Goal: Task Accomplishment & Management: Use online tool/utility

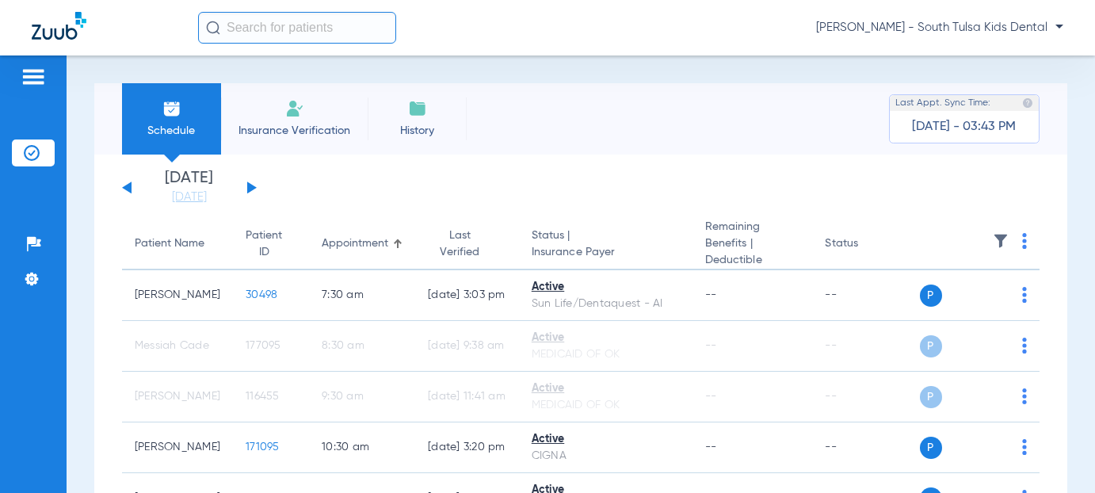
click at [946, 32] on span "[PERSON_NAME] - South Tulsa Kids Dental" at bounding box center [939, 28] width 247 height 16
click at [972, 56] on span "Account Selection" at bounding box center [1004, 56] width 89 height 11
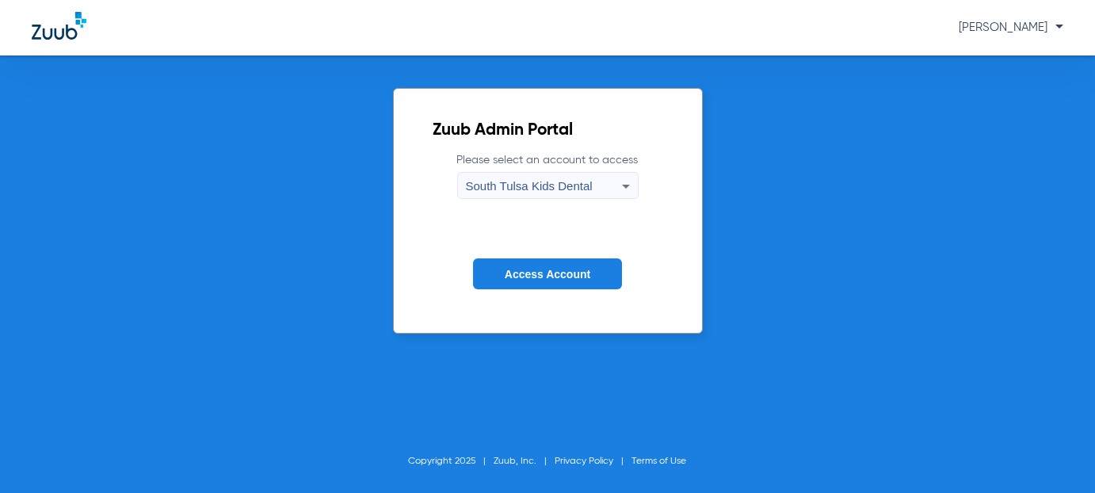
click at [633, 189] on icon at bounding box center [626, 186] width 19 height 19
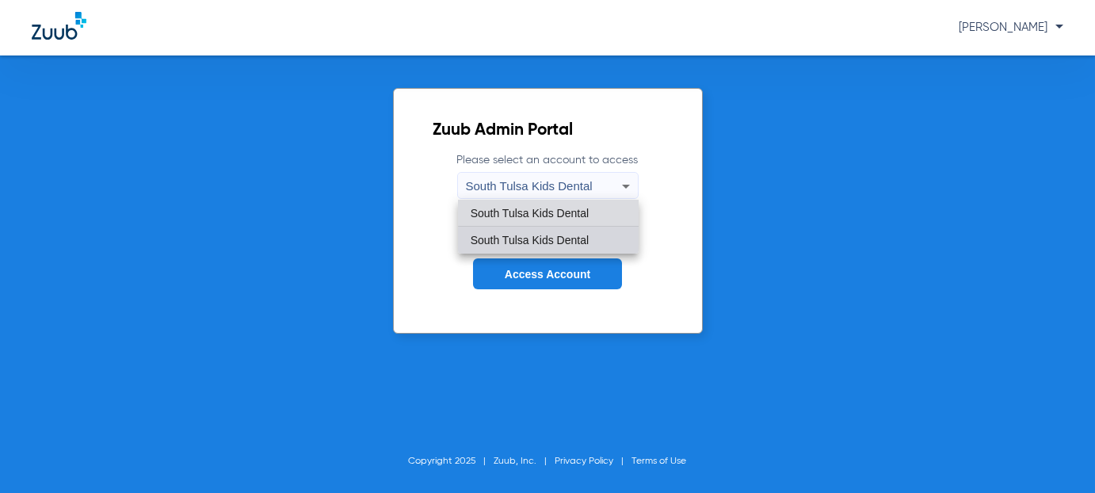
click at [552, 244] on span "South Tulsa Kids Dental" at bounding box center [530, 240] width 118 height 11
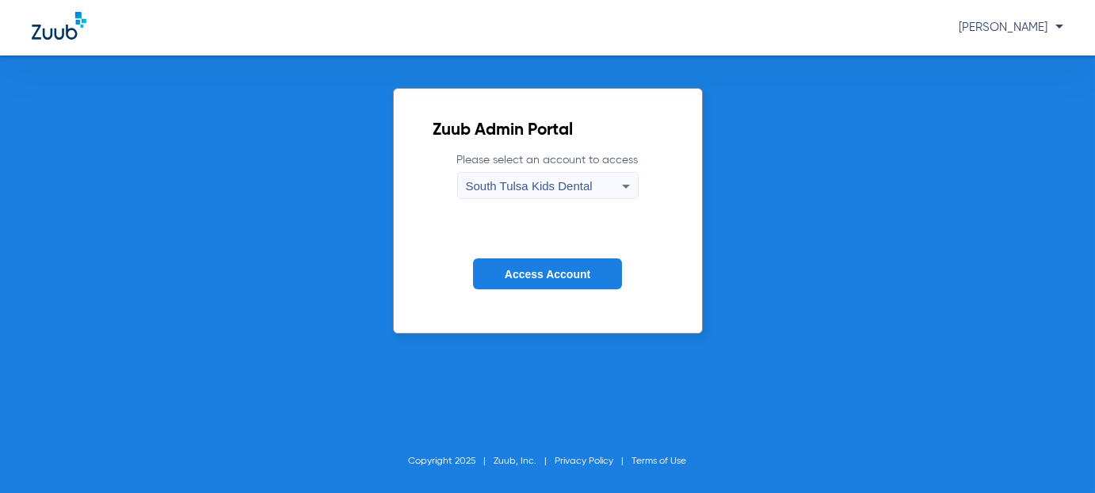
click at [556, 271] on span "Access Account" at bounding box center [548, 274] width 86 height 13
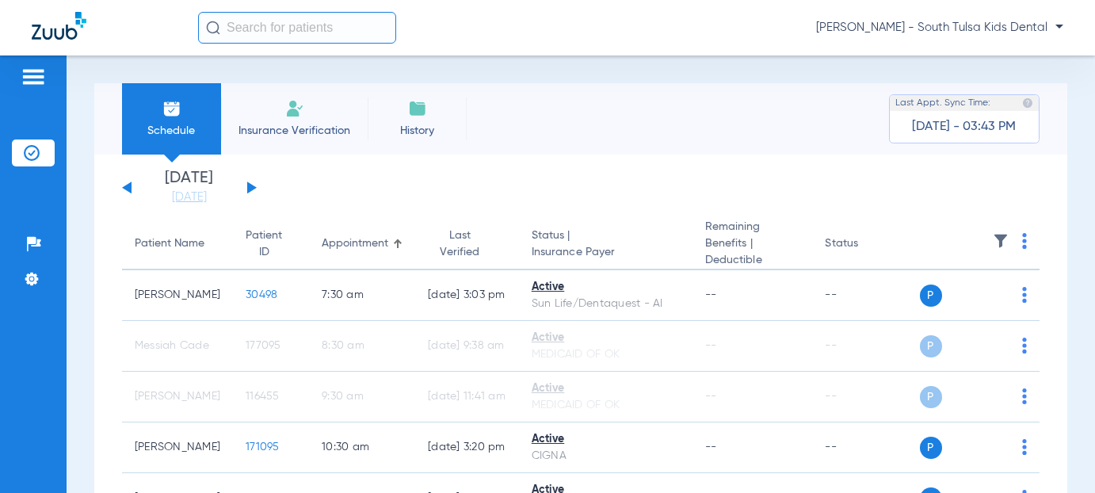
click at [248, 190] on button at bounding box center [252, 188] width 10 height 12
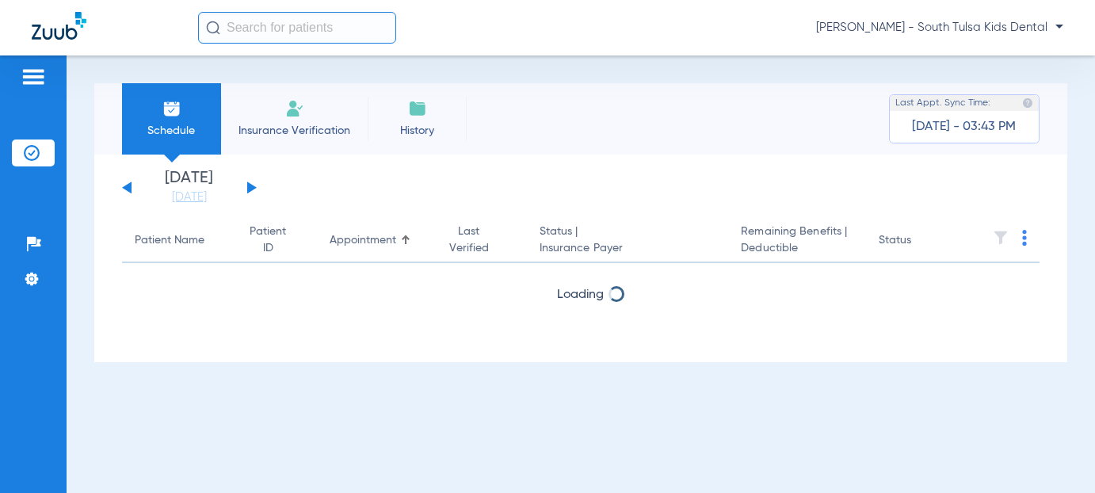
click at [248, 190] on button at bounding box center [252, 188] width 10 height 12
click at [248, 192] on button at bounding box center [252, 188] width 10 height 12
click at [133, 190] on div "[DATE] [DATE] [DATE] [DATE] [DATE] [DATE] [DATE] [DATE] [DATE] [DATE] [DATE] [D…" at bounding box center [189, 187] width 135 height 35
click at [127, 186] on button at bounding box center [127, 188] width 10 height 12
drag, startPoint x: 170, startPoint y: 194, endPoint x: 243, endPoint y: 207, distance: 74.8
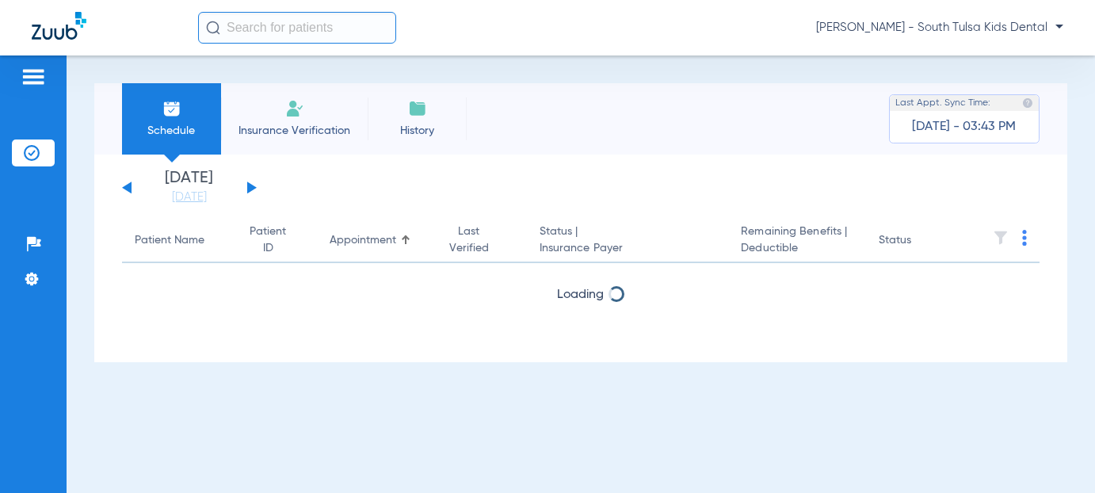
click at [170, 194] on link "[DATE]" at bounding box center [189, 197] width 95 height 16
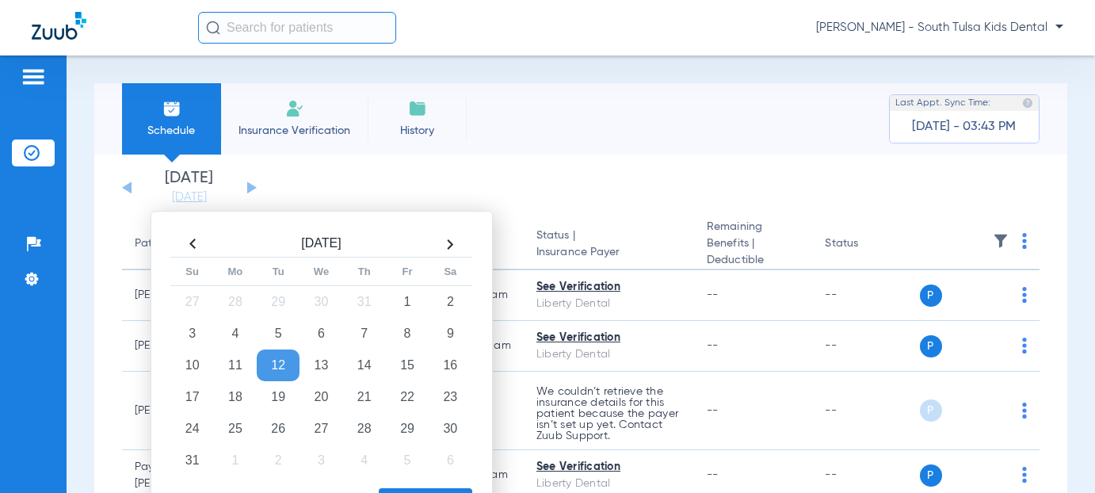
drag, startPoint x: 402, startPoint y: 188, endPoint x: 393, endPoint y: 182, distance: 10.8
click at [402, 188] on app-single-date-navigator "[DATE] [DATE] [DATE] [DATE] [DATE] [DATE] [DATE] [DATE] [DATE] [DATE] [DATE] [D…" at bounding box center [581, 187] width 918 height 35
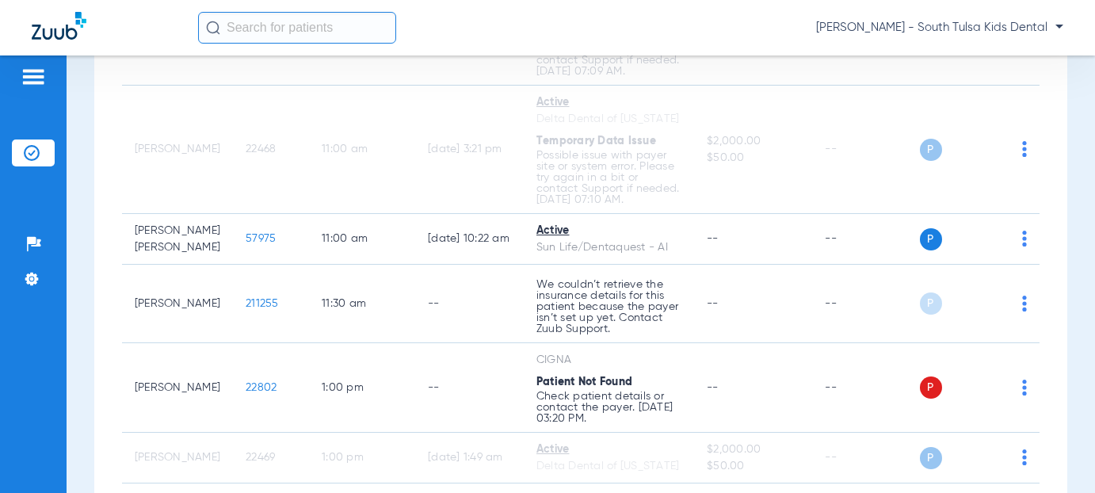
scroll to position [1585, 0]
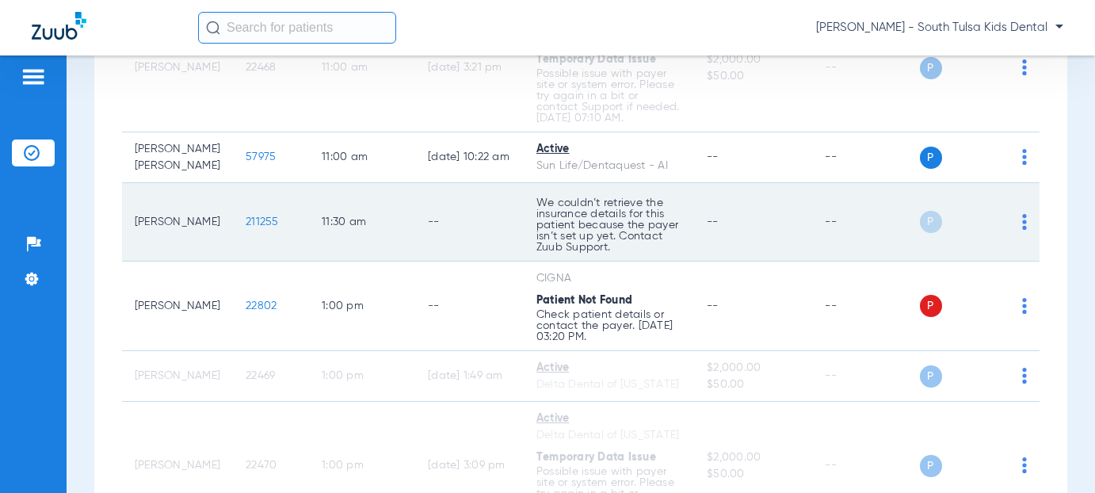
click at [150, 229] on td "[PERSON_NAME]" at bounding box center [177, 222] width 111 height 78
click at [246, 217] on span "211255" at bounding box center [262, 221] width 33 height 11
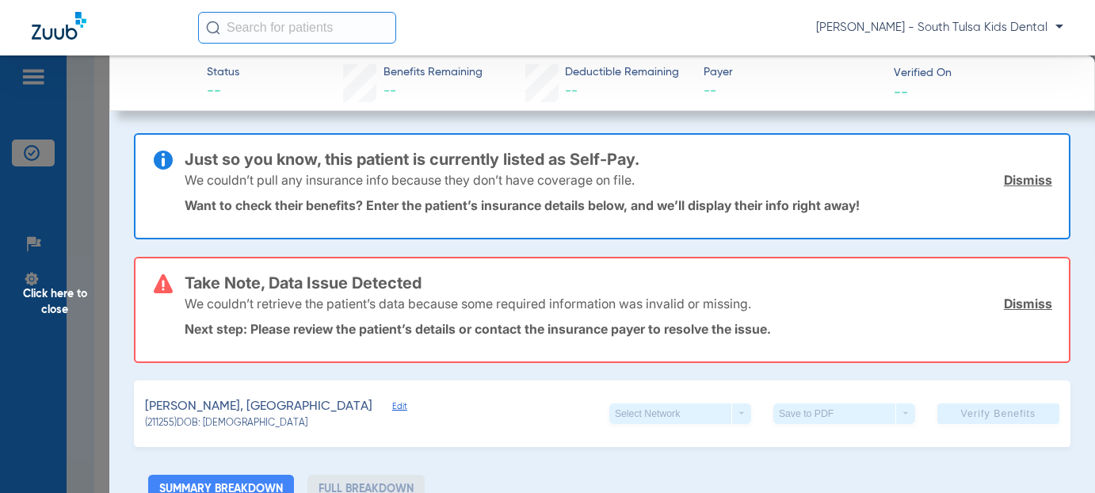
click at [1004, 178] on link "Dismiss" at bounding box center [1028, 180] width 48 height 16
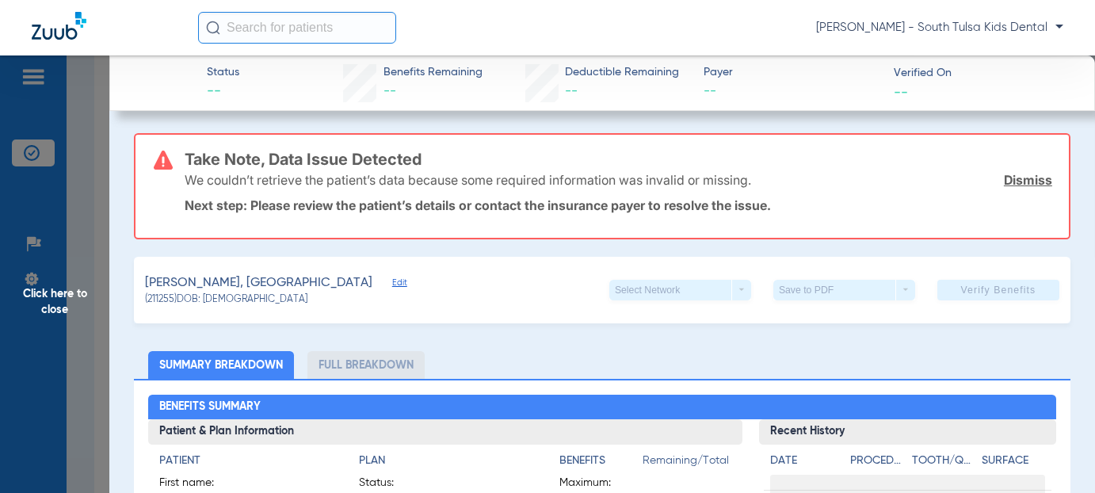
drag, startPoint x: 1003, startPoint y: 182, endPoint x: 947, endPoint y: 188, distance: 56.6
click at [1004, 182] on link "Dismiss" at bounding box center [1028, 180] width 48 height 16
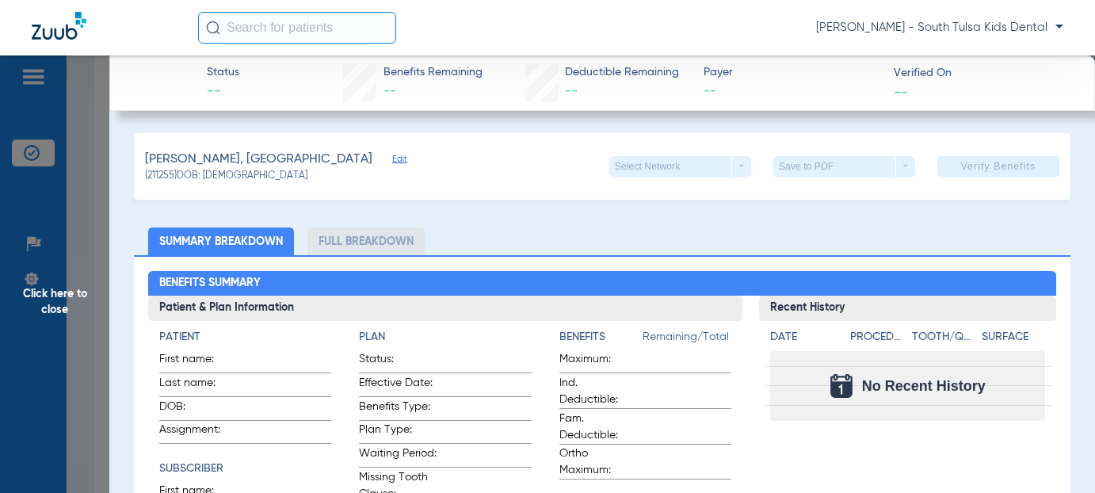
click at [392, 156] on span "Edit" at bounding box center [399, 161] width 14 height 15
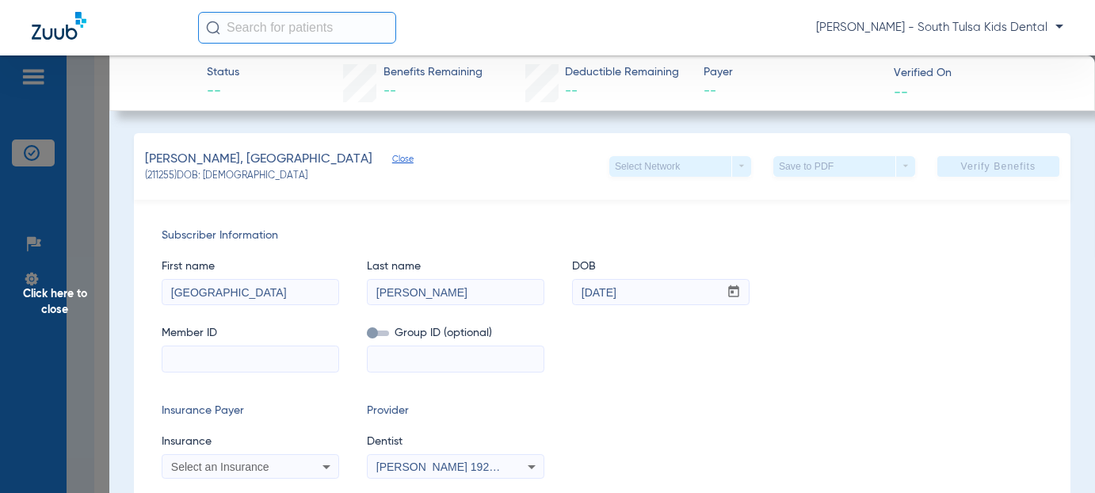
drag, startPoint x: 223, startPoint y: 294, endPoint x: 159, endPoint y: 289, distance: 64.4
click at [159, 289] on div "Subscriber Information First name Salem Last name [PERSON_NAME] DOB mm / dd / y…" at bounding box center [602, 353] width 937 height 307
type input "[PERSON_NAME]"
type input "n"
drag, startPoint x: 148, startPoint y: 295, endPoint x: 125, endPoint y: 295, distance: 23.0
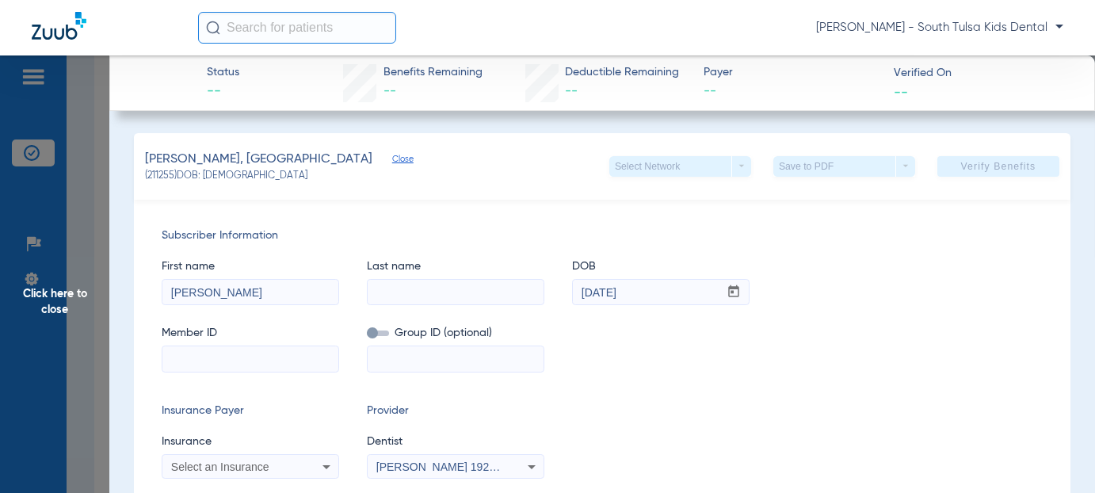
type input "[PERSON_NAME]"
type input "[DATE]"
click at [185, 365] on input at bounding box center [250, 358] width 176 height 25
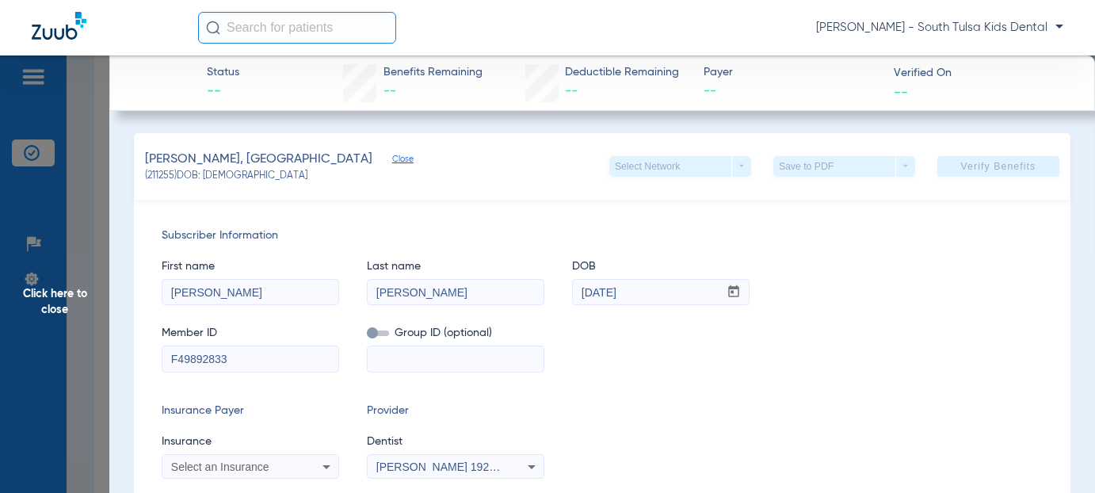
type input "F49892833"
click at [377, 363] on input at bounding box center [456, 358] width 176 height 25
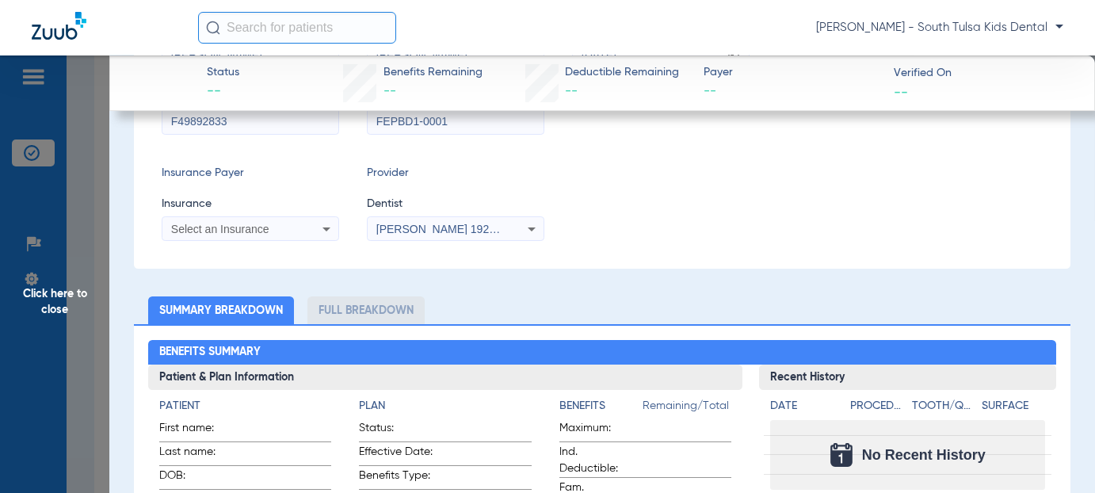
type input "FEPBD1-0001"
click at [321, 223] on icon at bounding box center [326, 229] width 19 height 19
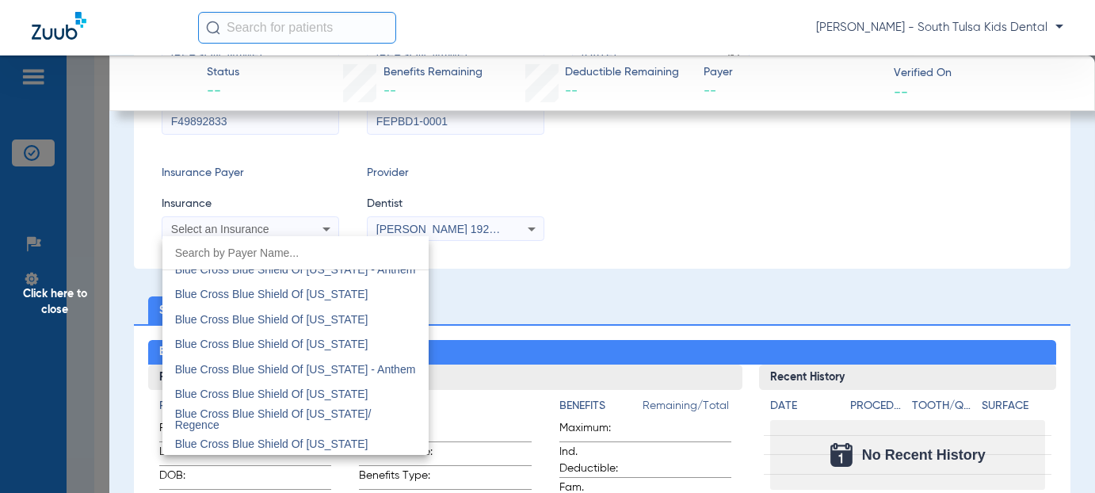
scroll to position [2184, 0]
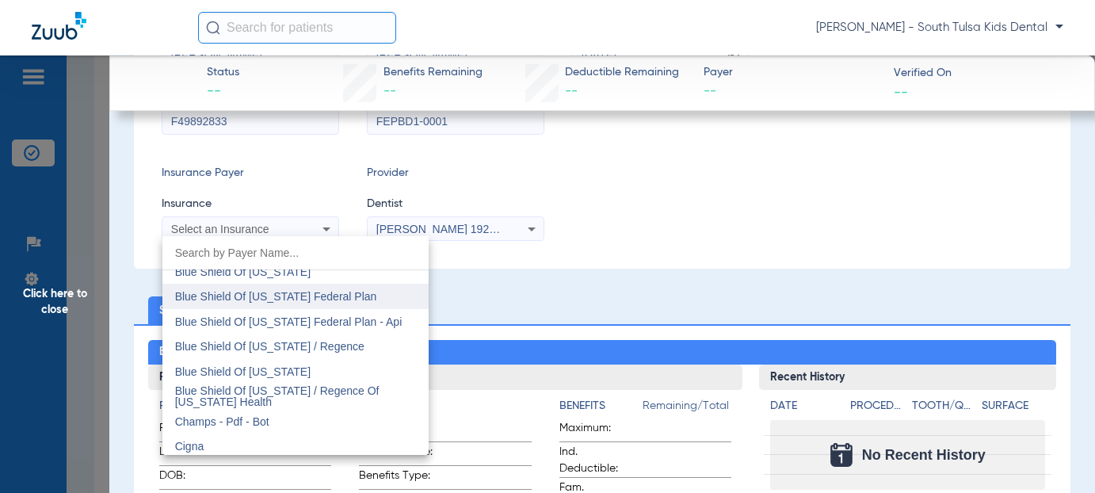
click at [334, 301] on span "Blue Shield Of [US_STATE] Federal Plan" at bounding box center [276, 296] width 202 height 13
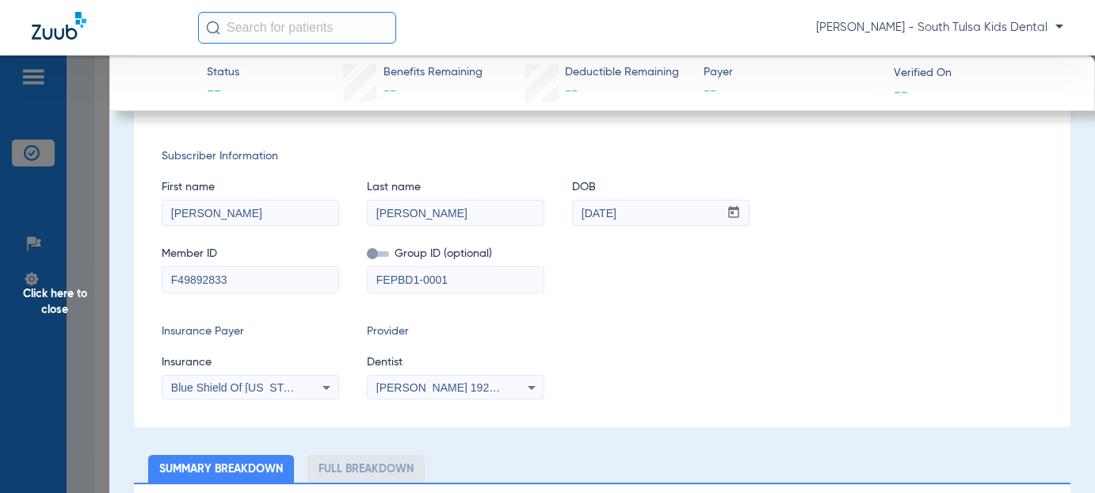
scroll to position [0, 0]
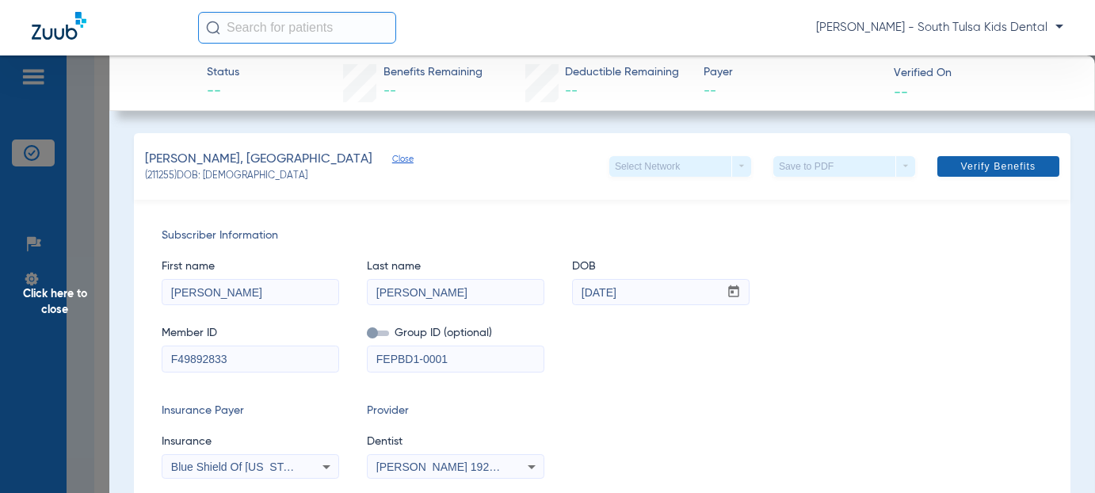
click at [990, 164] on span "Verify Benefits" at bounding box center [998, 166] width 75 height 13
click at [40, 80] on span "Click here to close" at bounding box center [54, 301] width 109 height 493
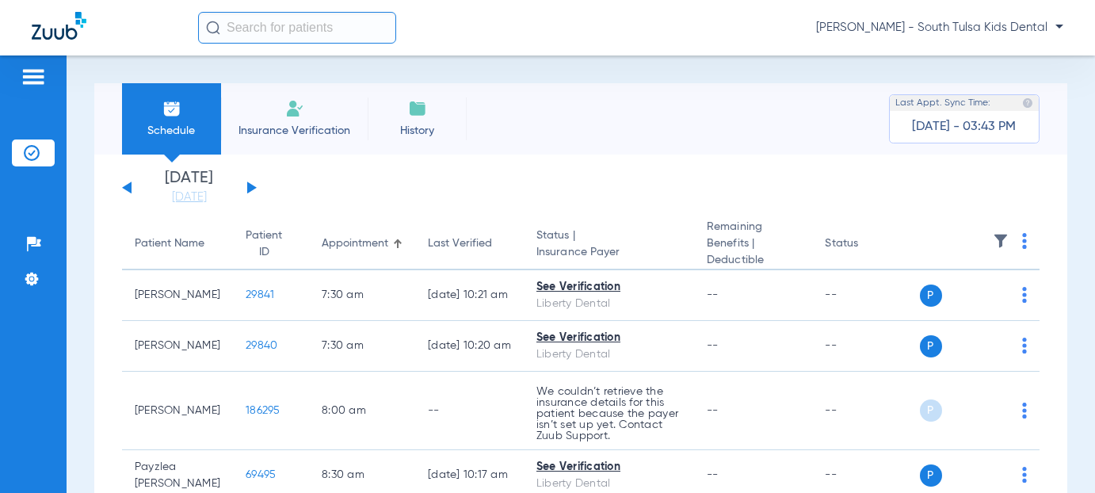
click at [250, 185] on button at bounding box center [252, 188] width 10 height 12
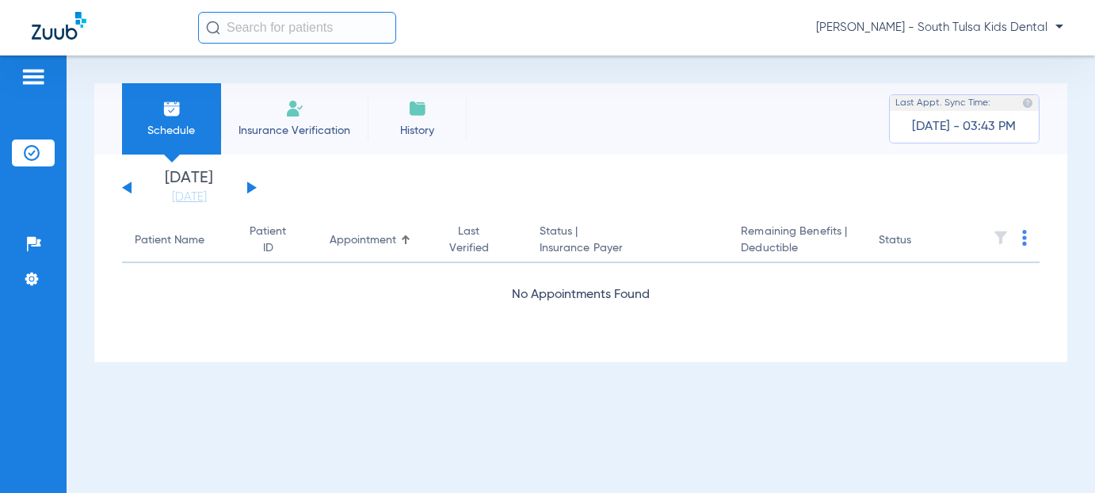
click at [250, 185] on button at bounding box center [252, 188] width 10 height 12
click at [252, 186] on button at bounding box center [252, 188] width 10 height 12
click at [197, 198] on link "[DATE]" at bounding box center [189, 197] width 95 height 16
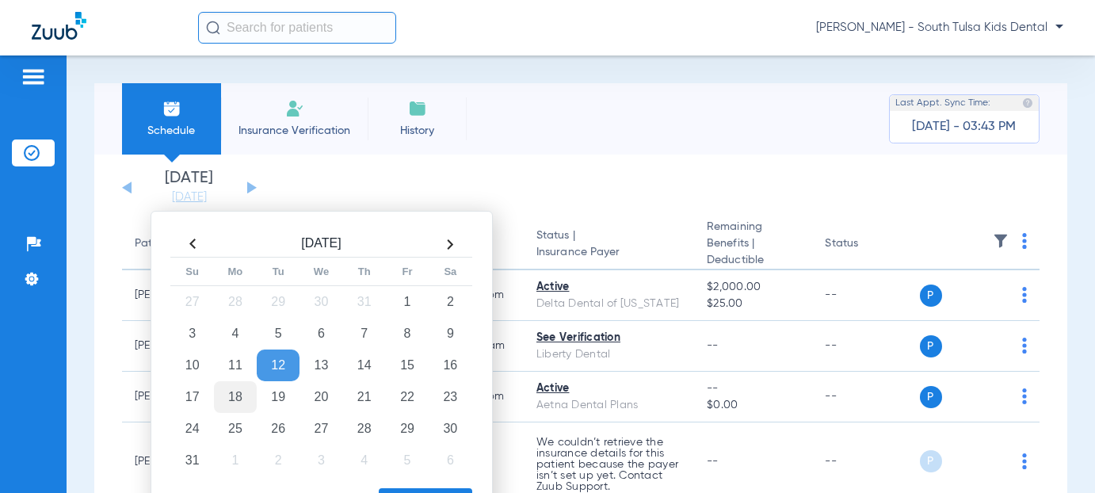
click at [235, 397] on td "18" at bounding box center [235, 397] width 43 height 32
click at [335, 192] on app-single-date-navigator "[DATE] [DATE] [DATE] [DATE] [DATE] [DATE] [DATE] [DATE] [DATE] [DATE] [DATE] [D…" at bounding box center [581, 187] width 918 height 35
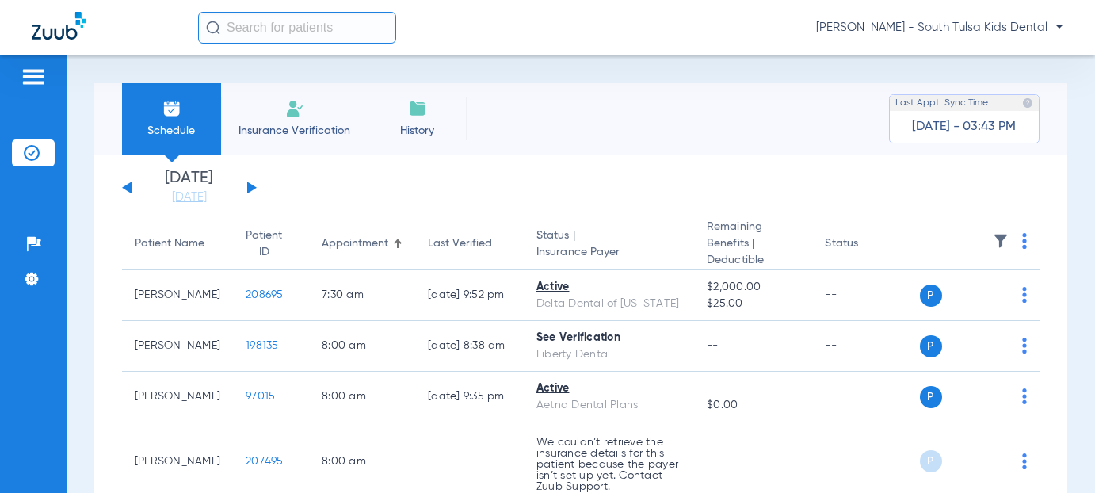
click at [1006, 237] on th at bounding box center [980, 245] width 120 height 52
click at [1023, 236] on img at bounding box center [1025, 241] width 5 height 16
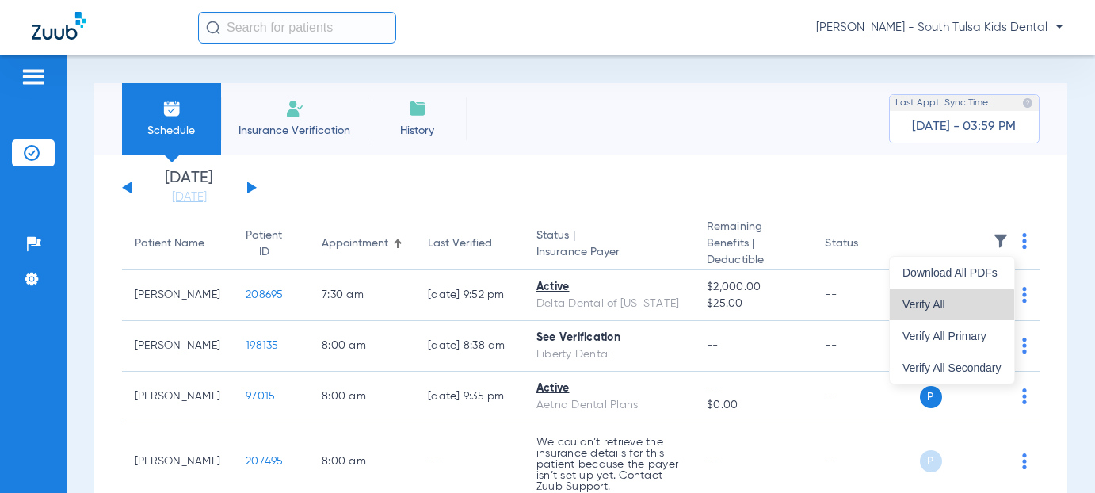
click at [941, 305] on span "Verify All" at bounding box center [952, 304] width 99 height 11
